Goal: Task Accomplishment & Management: Complete application form

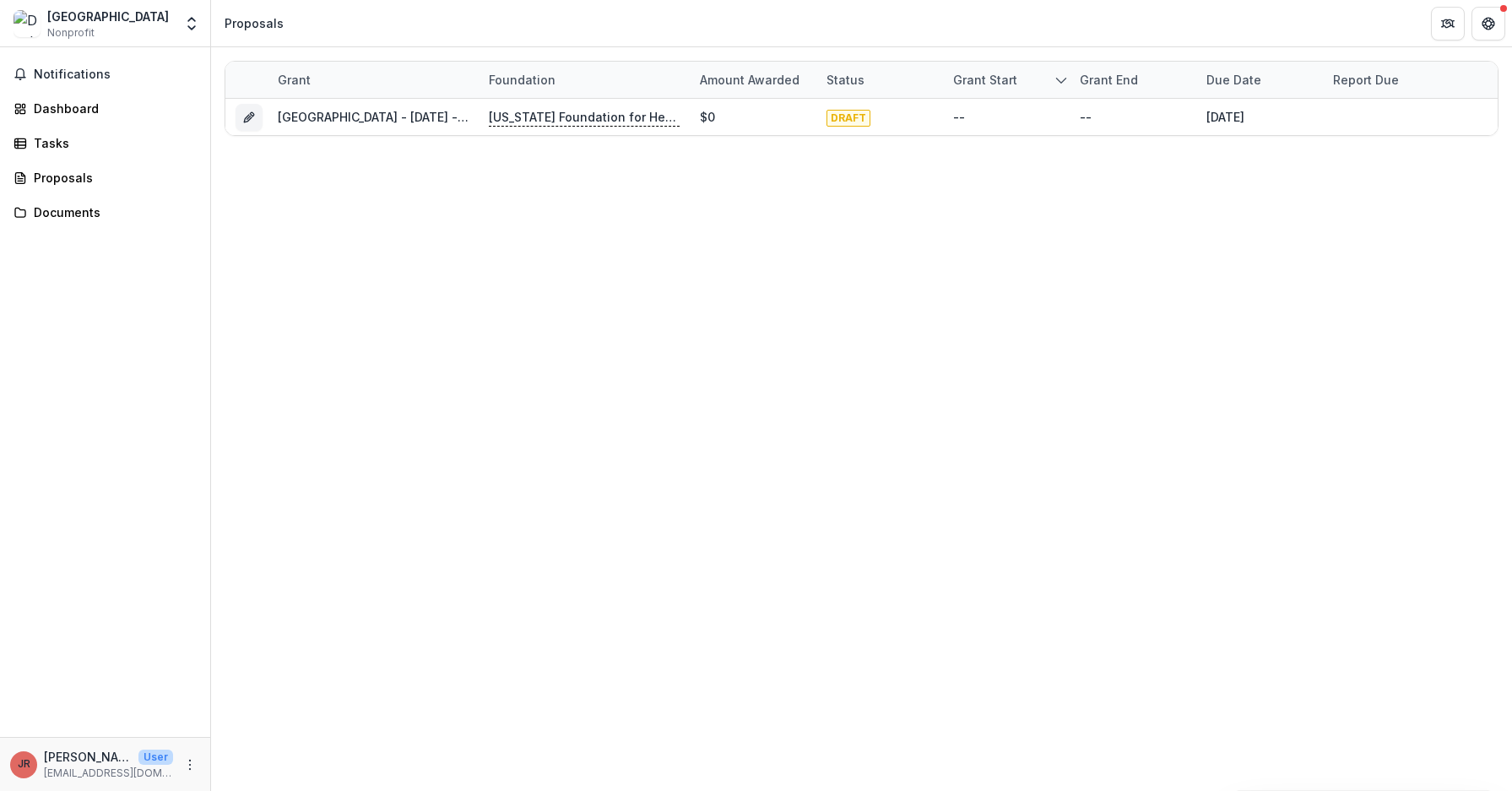
click at [422, 222] on div "Grant Foundation Amount awarded Status Grant start Grant end Due Date Report Du…" at bounding box center [861, 419] width 1301 height 744
click at [539, 337] on div "Grant Foundation Amount awarded Status Grant start Grant end Due Date Report Du…" at bounding box center [861, 419] width 1301 height 744
click at [953, 351] on div "Grant Foundation Amount awarded Status Grant start Grant end Due Date Report Du…" at bounding box center [861, 419] width 1301 height 744
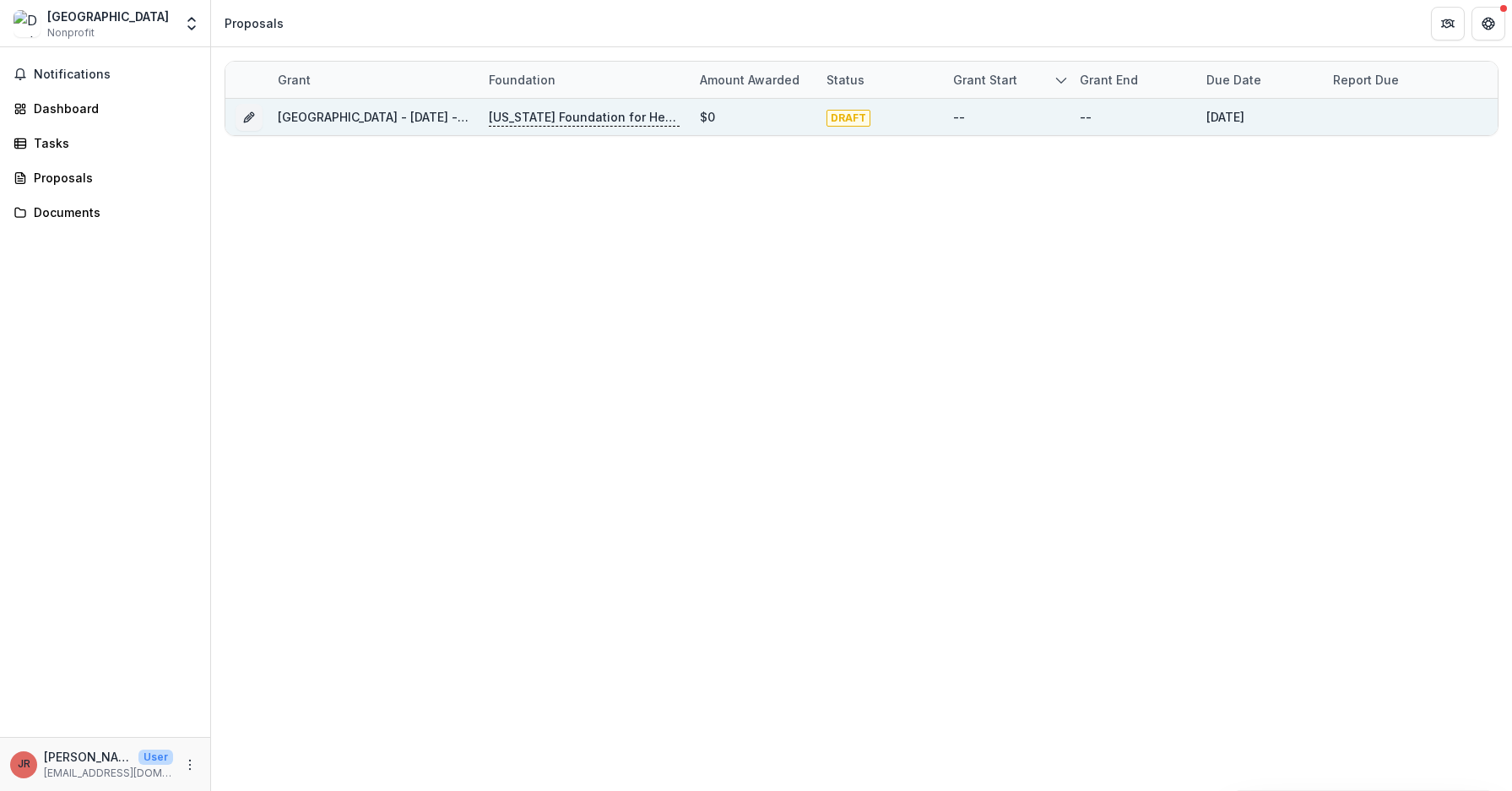
click at [447, 126] on div "[GEOGRAPHIC_DATA] - [DATE] - [DATE] Grassroots Efforts to Address FID - RFA" at bounding box center [372, 117] width 190 height 37
click at [321, 118] on link "[GEOGRAPHIC_DATA] - [DATE] - [DATE] Grassroots Efforts to Address FID - RFA" at bounding box center [505, 117] width 454 height 15
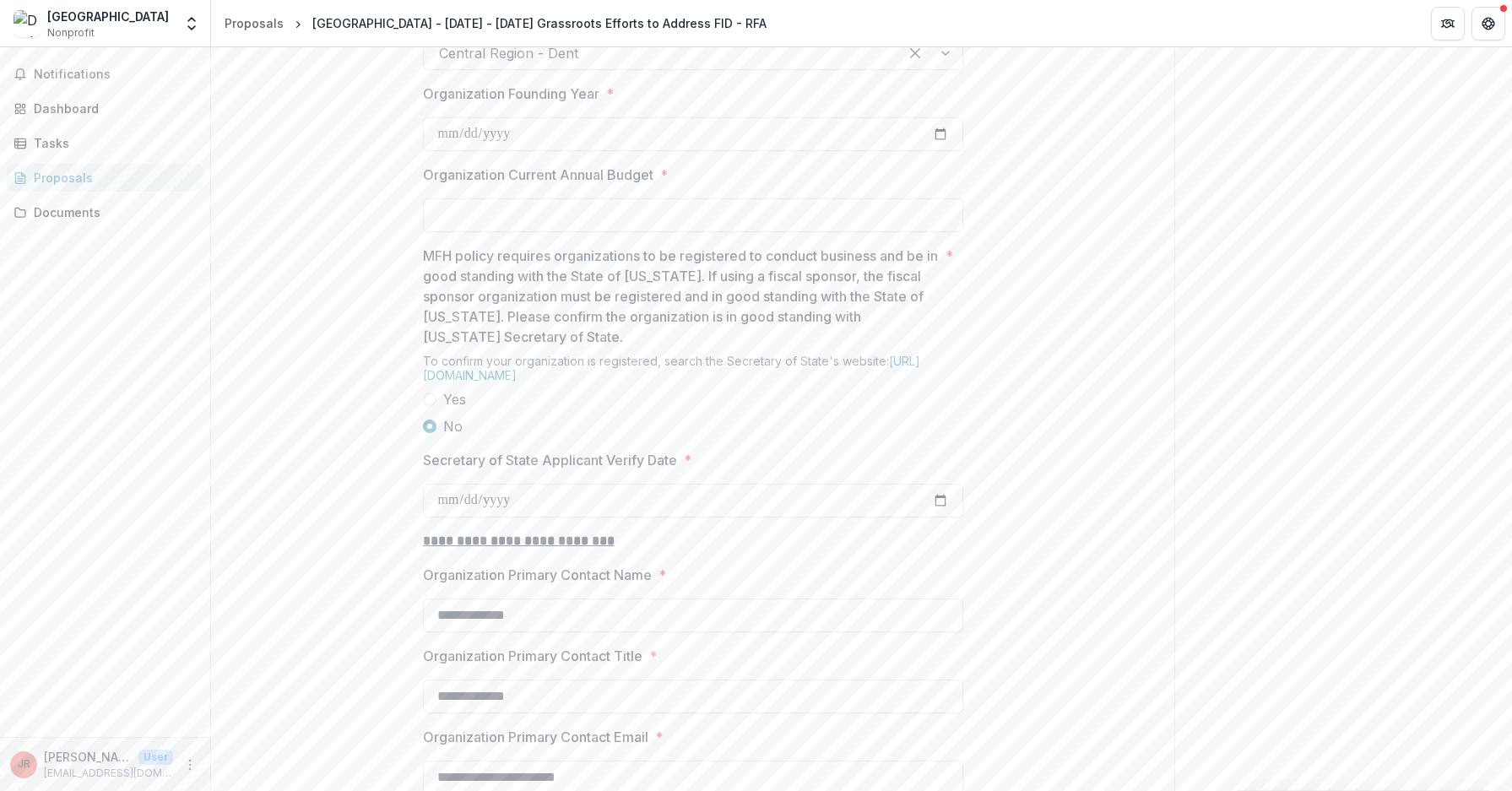
scroll to position [1520, 0]
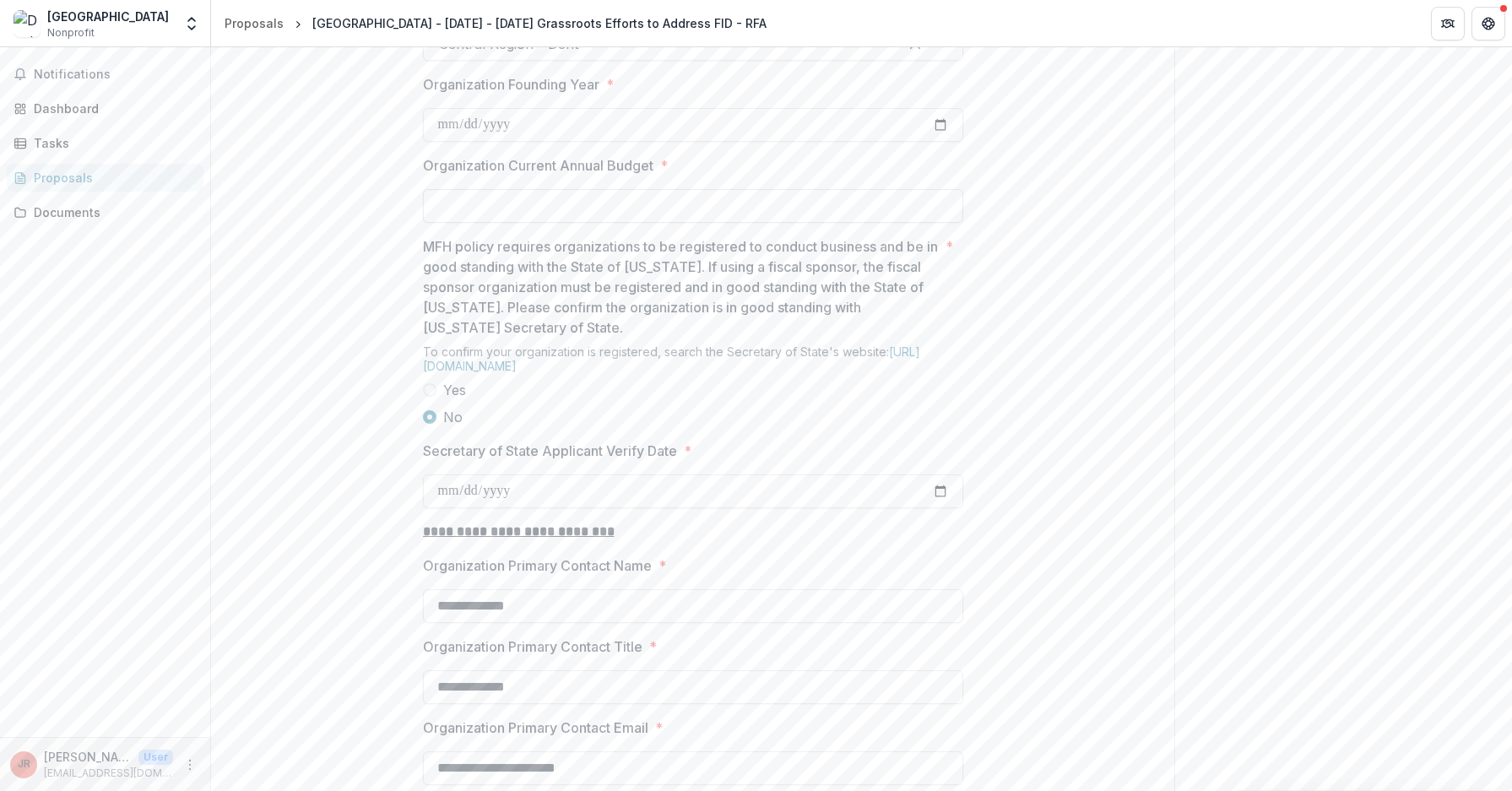
click at [604, 223] on input "Organization Current Annual Budget *" at bounding box center [692, 206] width 540 height 34
click at [495, 223] on input "**********" at bounding box center [692, 206] width 540 height 34
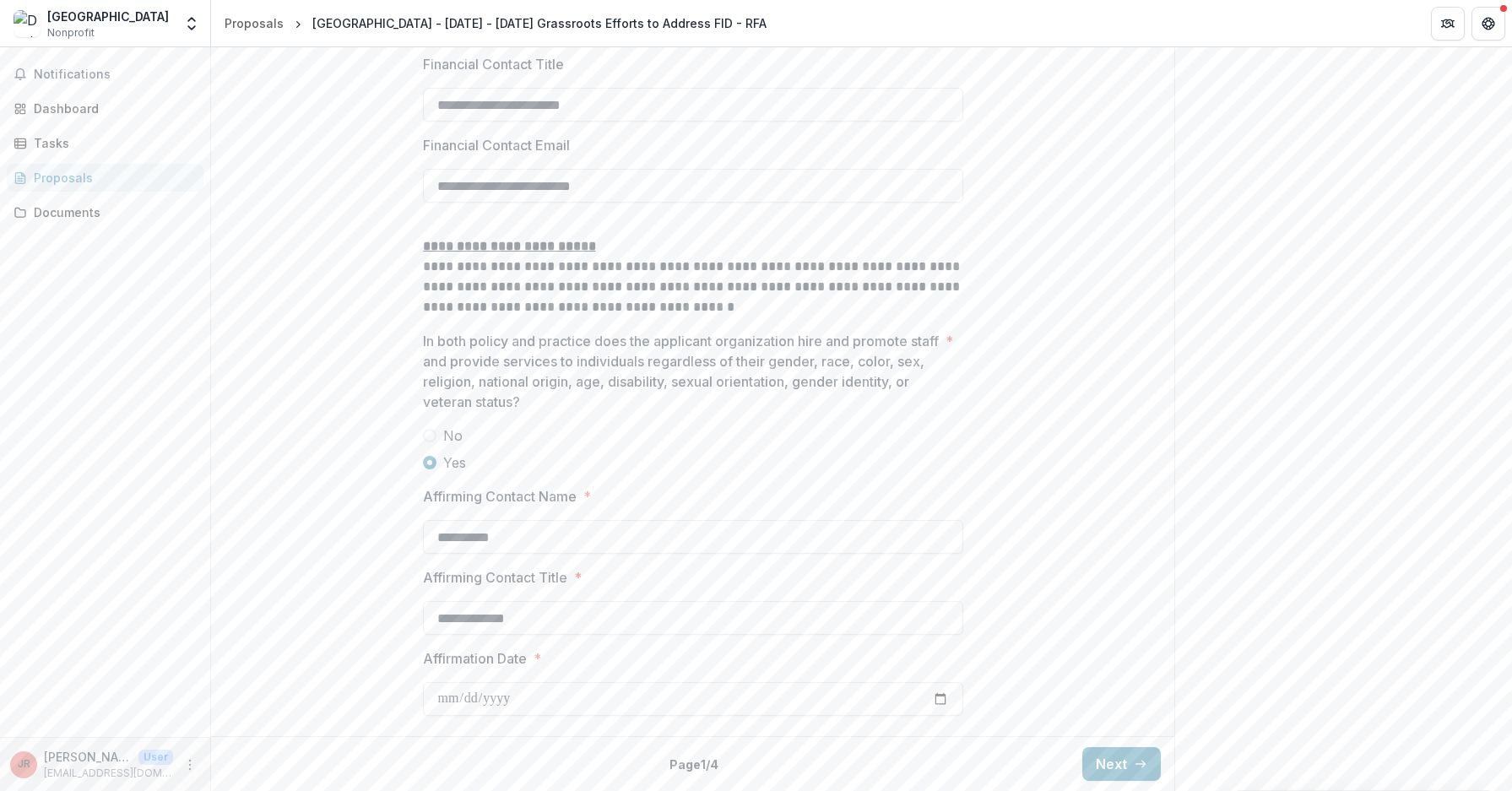
scroll to position [3312, 0]
type input "**********"
click at [1099, 756] on button "Next" at bounding box center [1122, 765] width 79 height 34
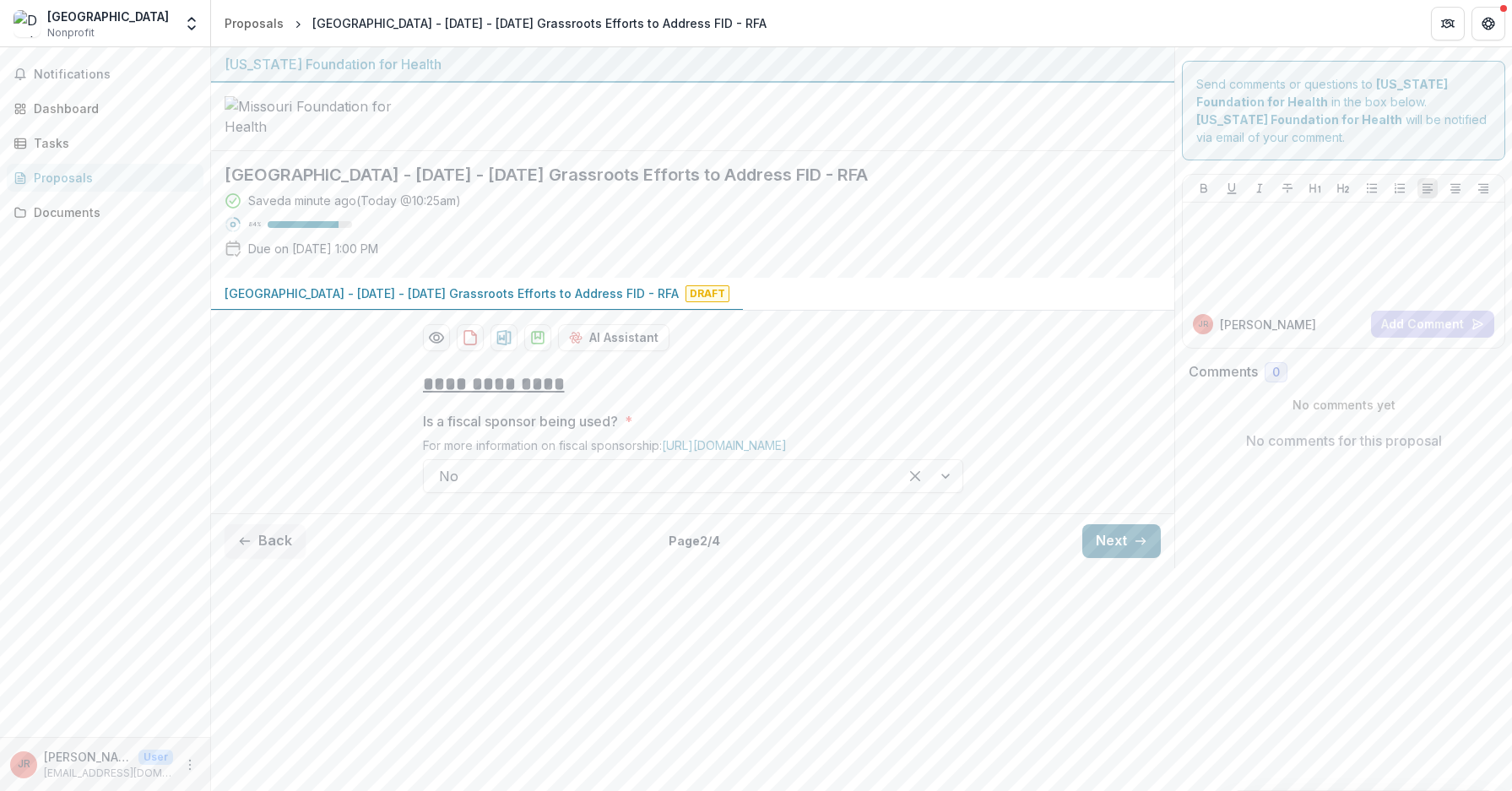
click at [1117, 559] on button "Next" at bounding box center [1122, 542] width 79 height 34
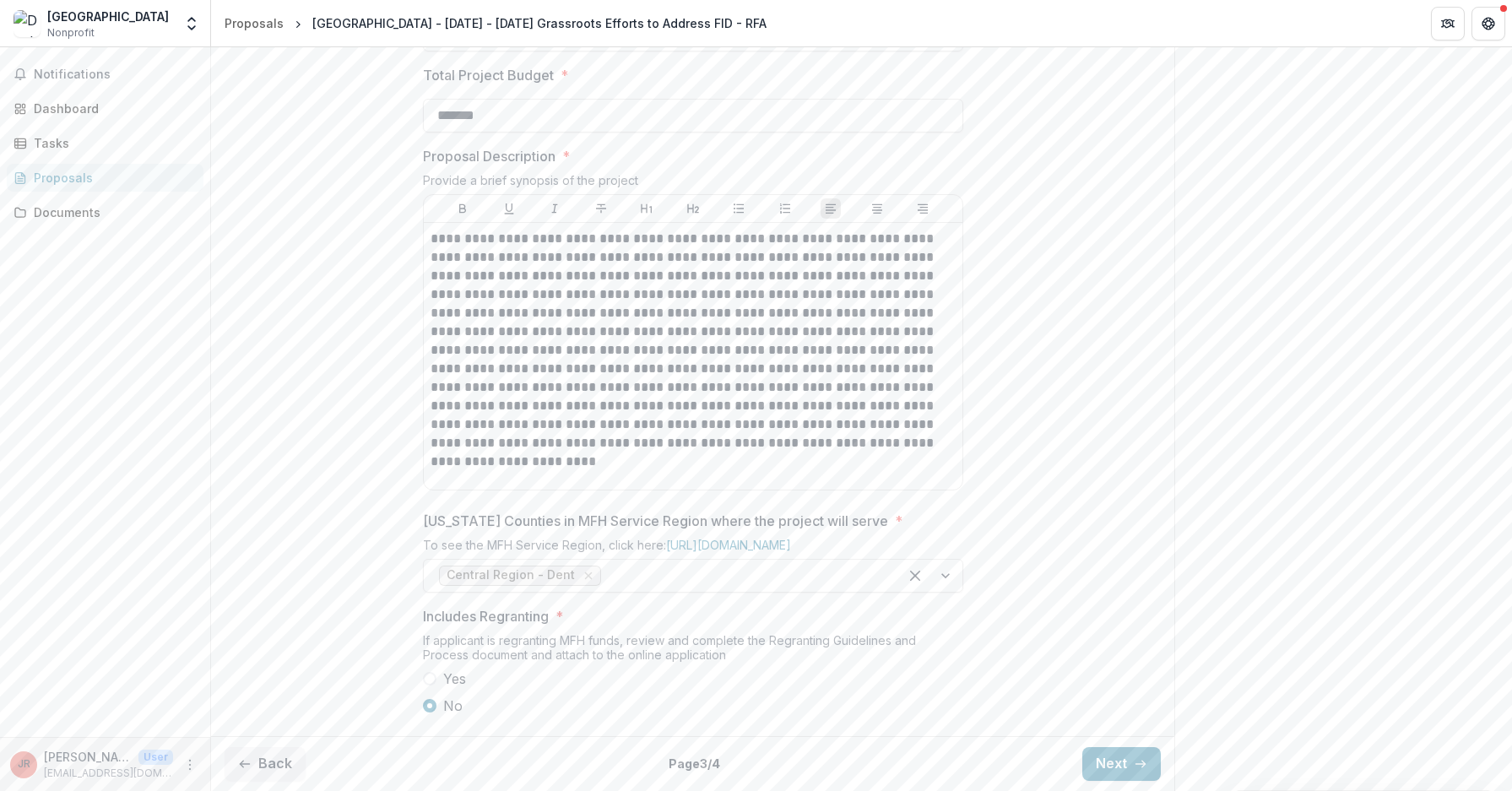
scroll to position [828, 0]
click at [1122, 770] on button "Next" at bounding box center [1122, 765] width 79 height 34
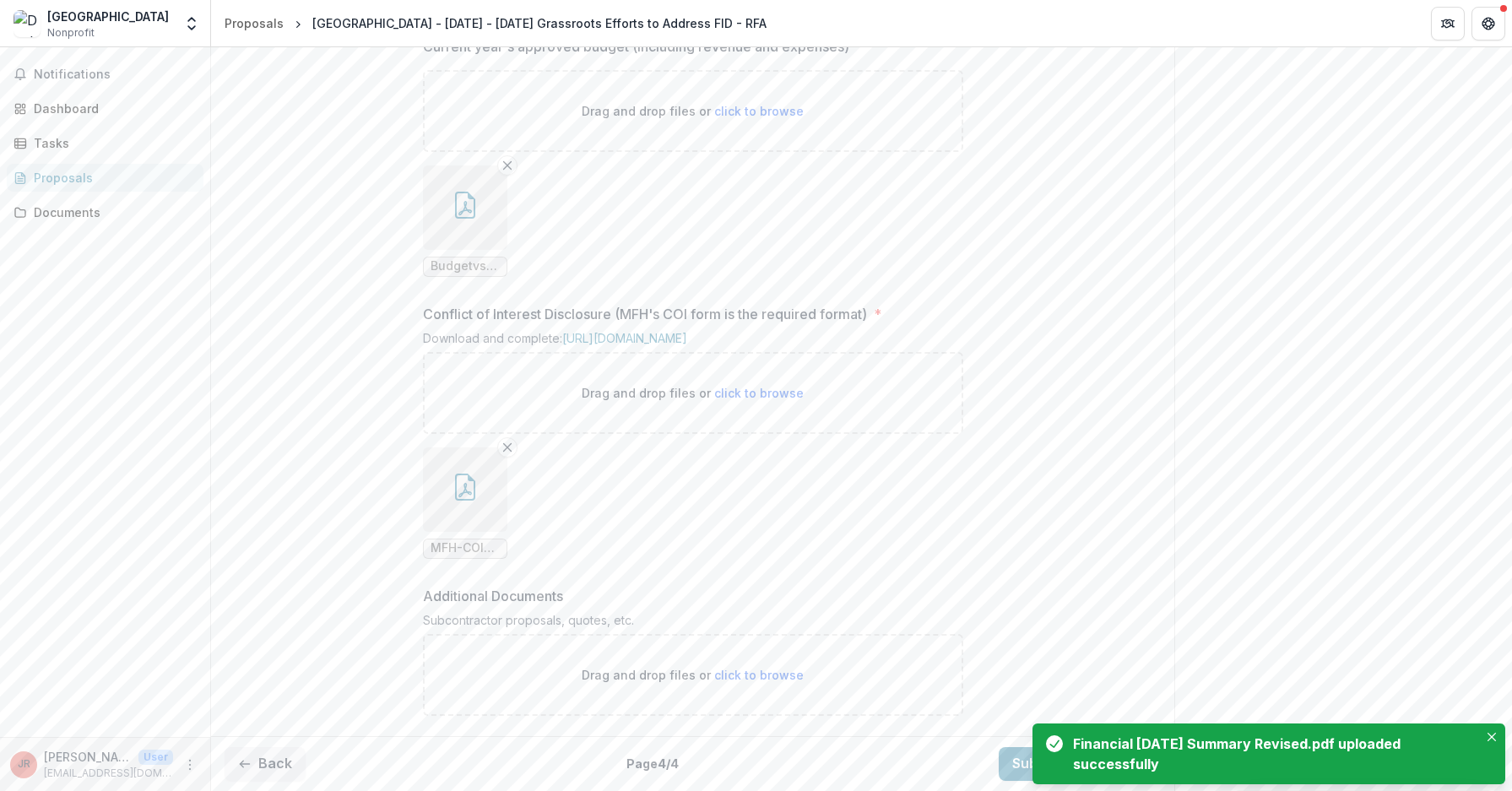
scroll to position [1534, 0]
click at [1500, 740] on button "Close" at bounding box center [1492, 737] width 20 height 21
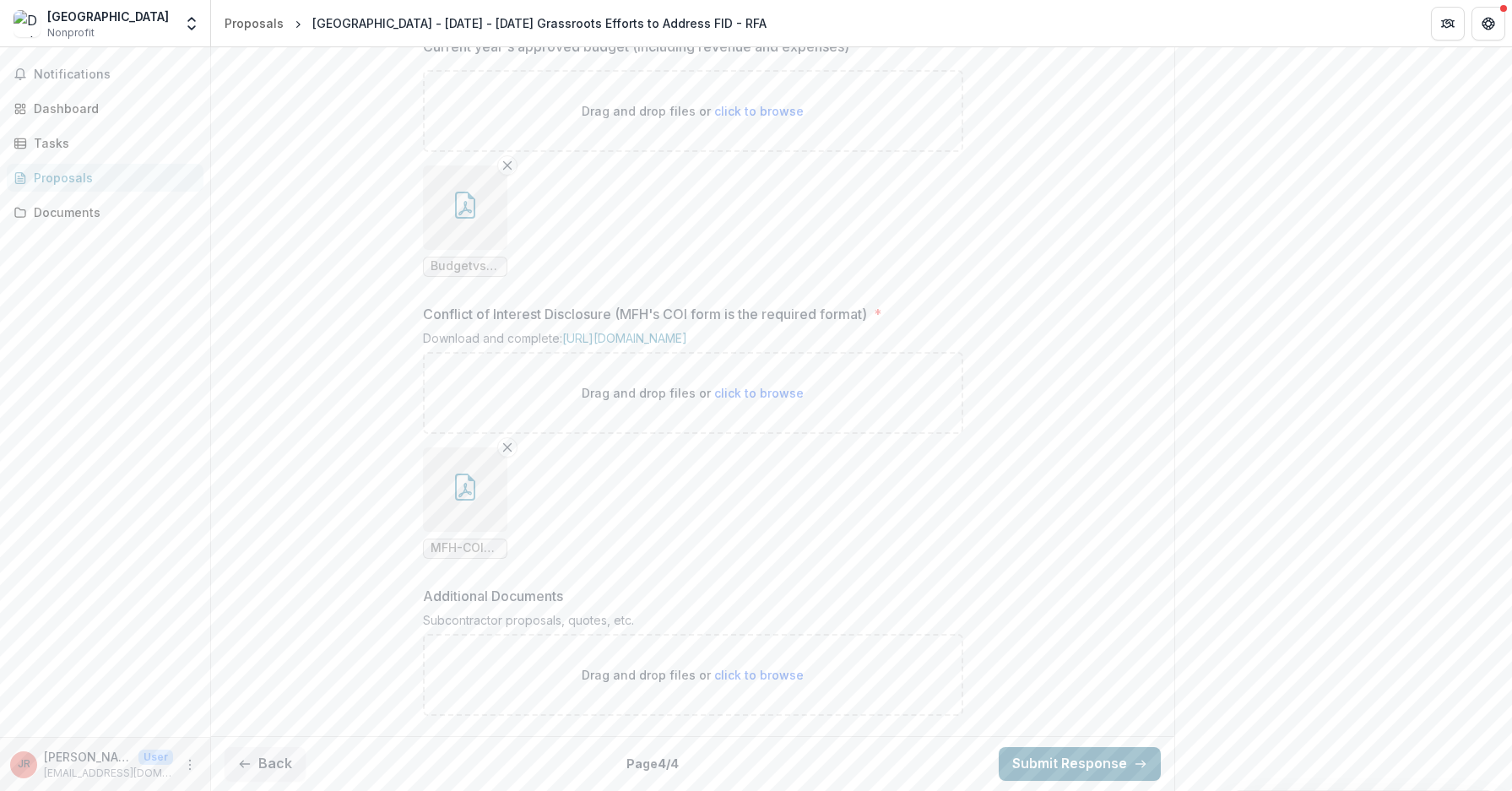
click at [1066, 756] on button "Submit Response" at bounding box center [1080, 765] width 162 height 34
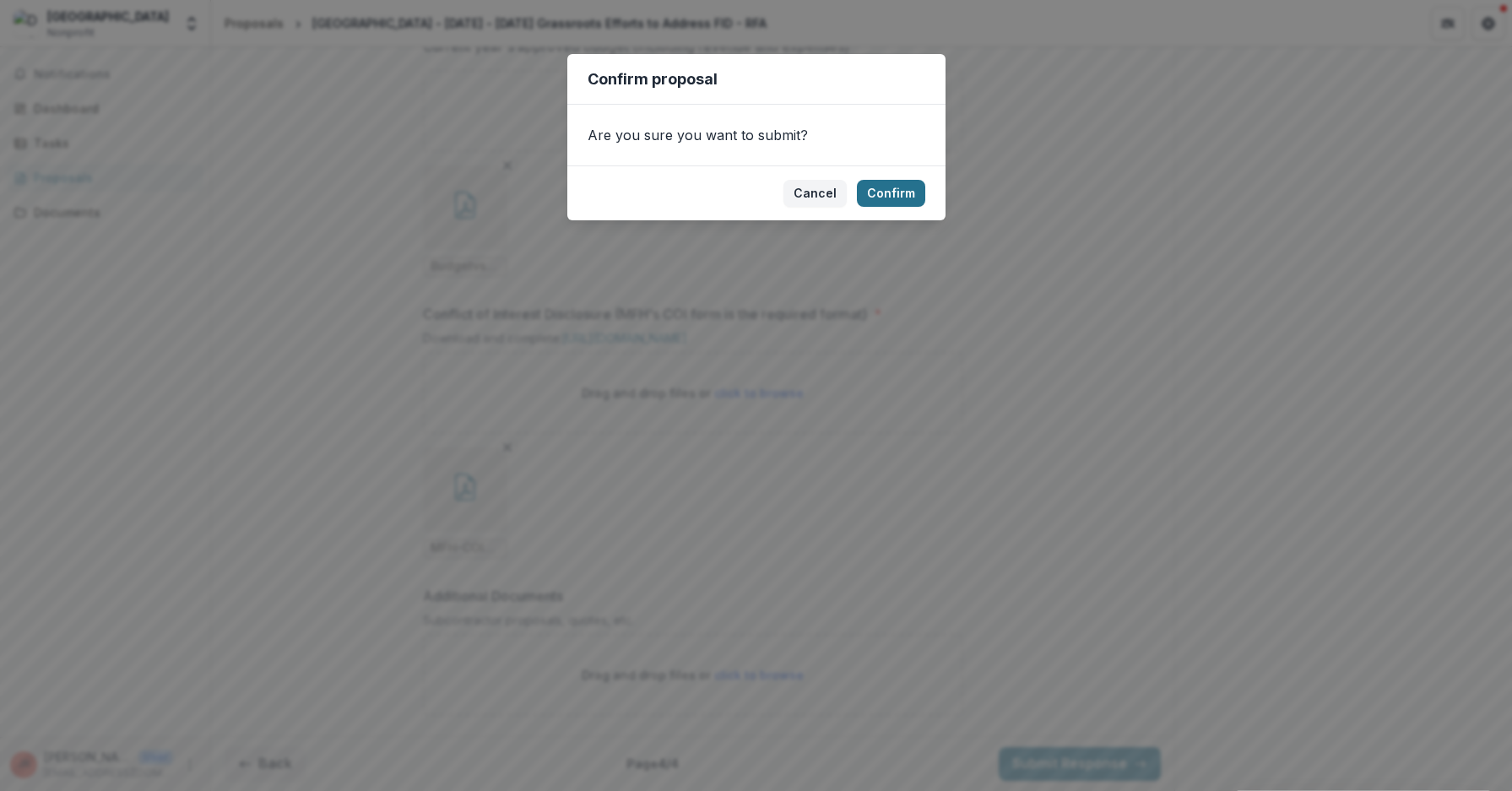
click at [878, 198] on button "Confirm" at bounding box center [891, 194] width 68 height 27
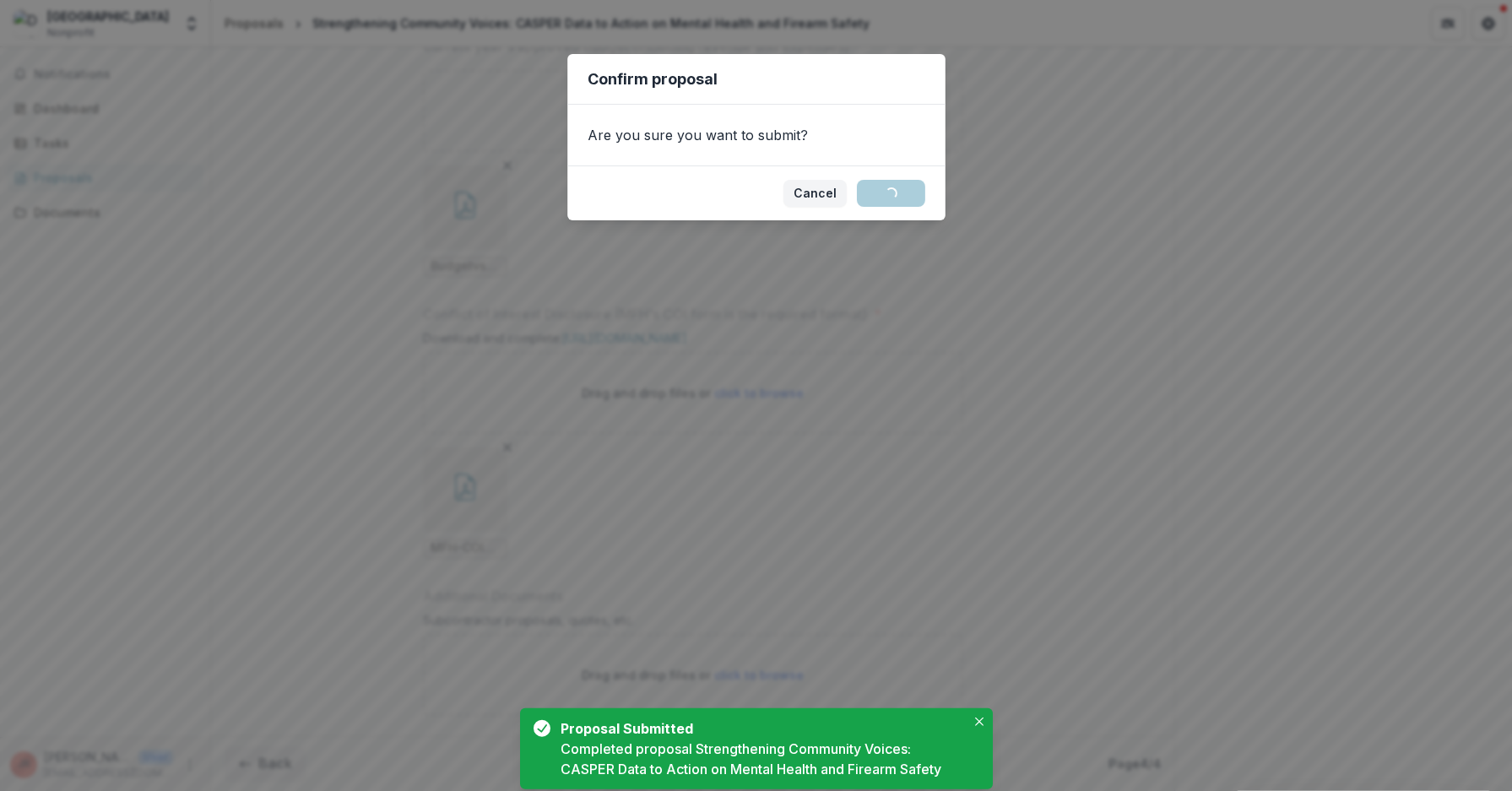
scroll to position [1588, 0]
